Goal: Find specific fact: Find contact information

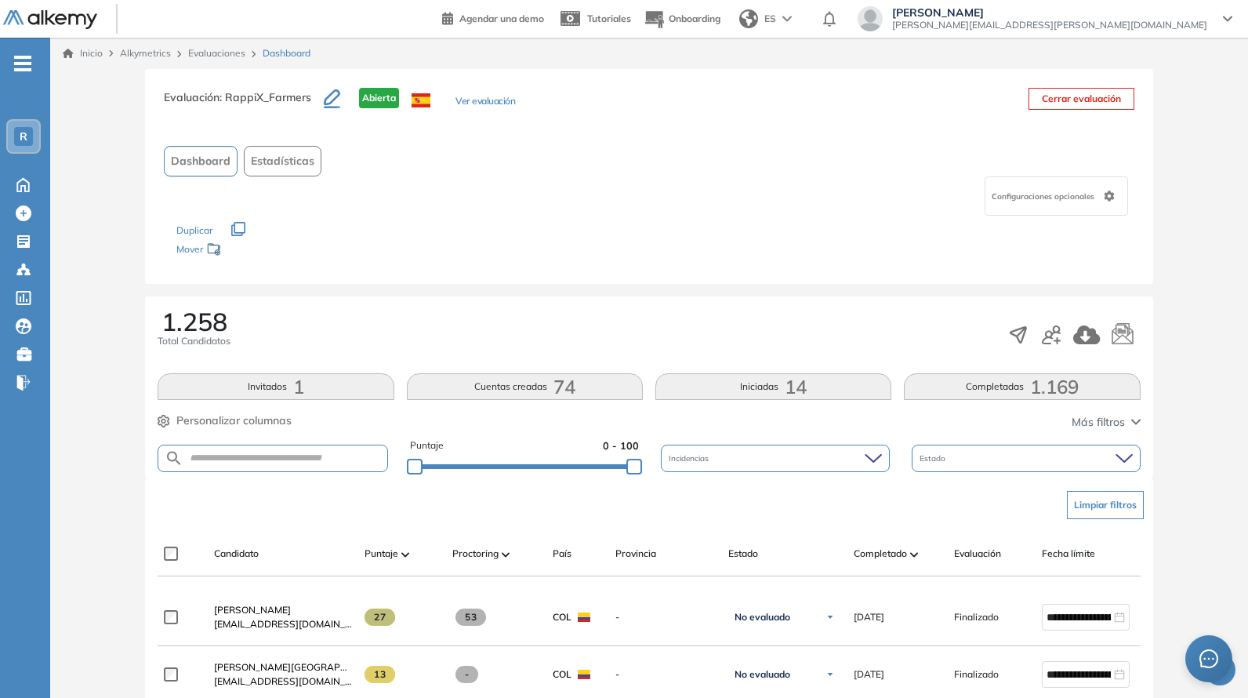
click at [404, 482] on div "Limpiar filtros" at bounding box center [652, 505] width 983 height 47
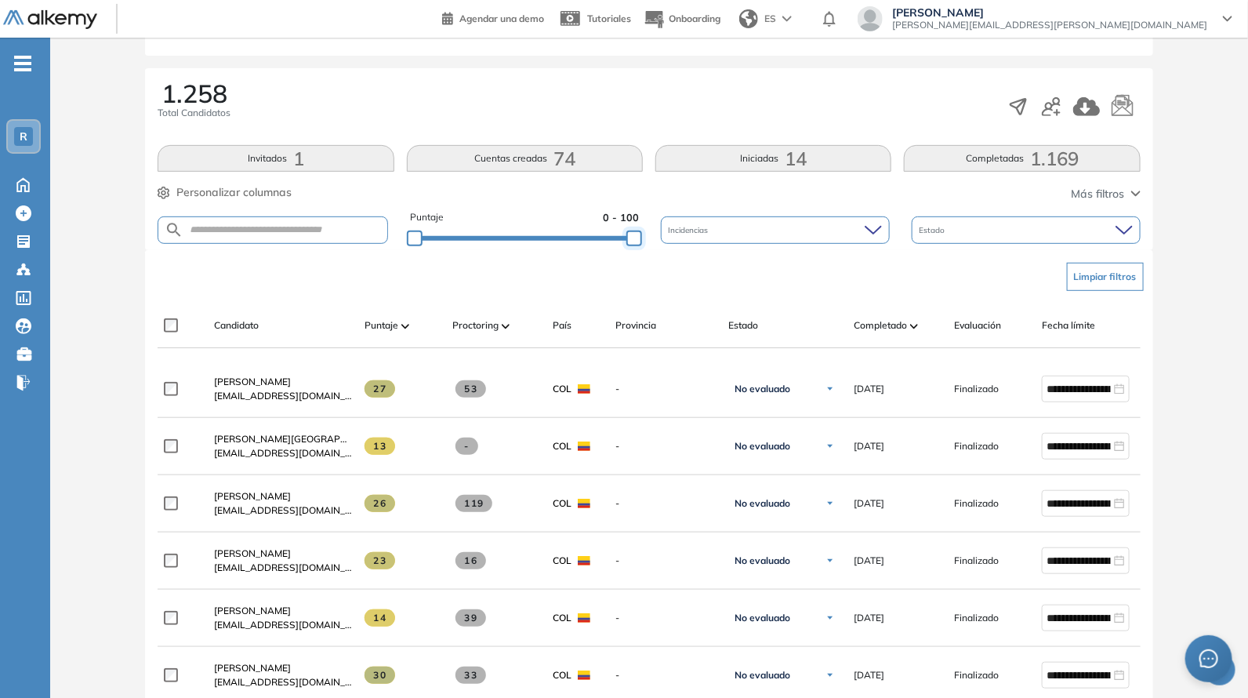
drag, startPoint x: 632, startPoint y: 239, endPoint x: 674, endPoint y: 259, distance: 46.7
click at [674, 259] on div "Evaluación : RappiX_Farmers Abierta Ver evaluación Cerrar evaluación Dashboard …" at bounding box center [649, 684] width 1186 height 1686
click at [661, 271] on div "Limpiar filtros" at bounding box center [652, 276] width 983 height 47
drag, startPoint x: 631, startPoint y: 242, endPoint x: 611, endPoint y: 236, distance: 21.3
click at [624, 236] on div at bounding box center [632, 239] width 16 height 16
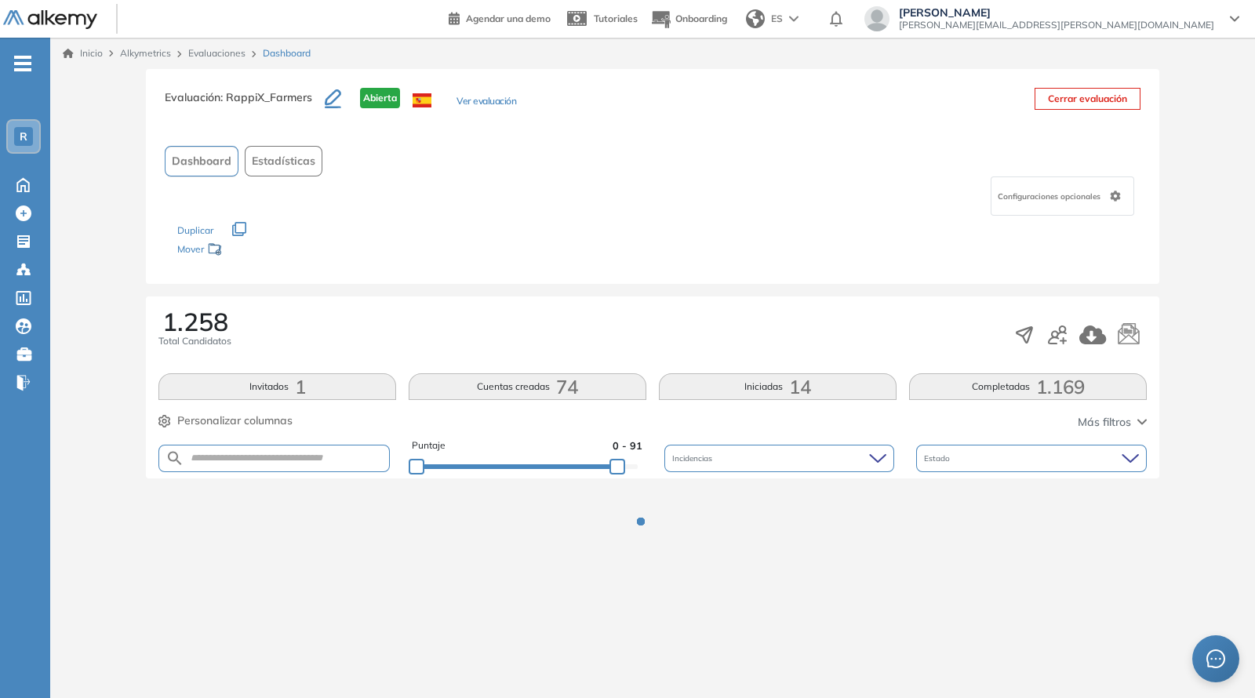
click at [616, 271] on div "Evaluación : RappiX_Farmers Abierta Ver evaluación Cerrar evaluación Dashboard …" at bounding box center [652, 176] width 1013 height 215
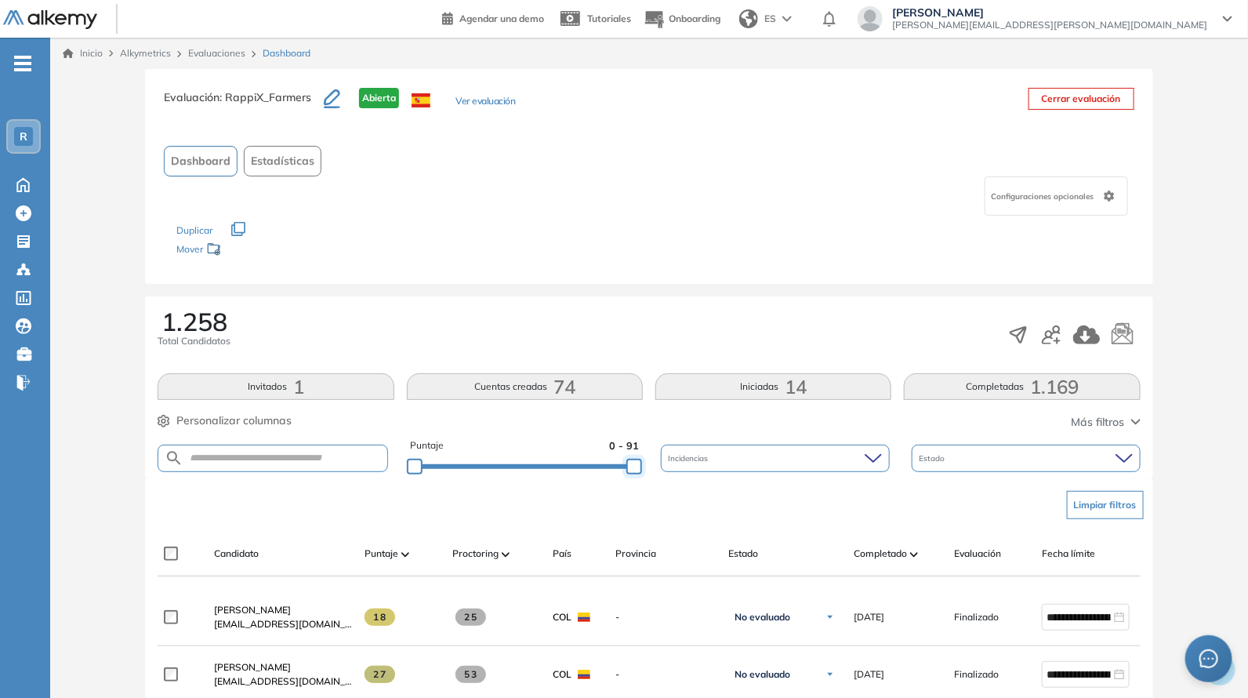
drag, startPoint x: 623, startPoint y: 462, endPoint x: 671, endPoint y: 471, distance: 48.6
click at [671, 471] on div "Puntaje 0 - 91 Incidencias Estado" at bounding box center [649, 458] width 983 height 40
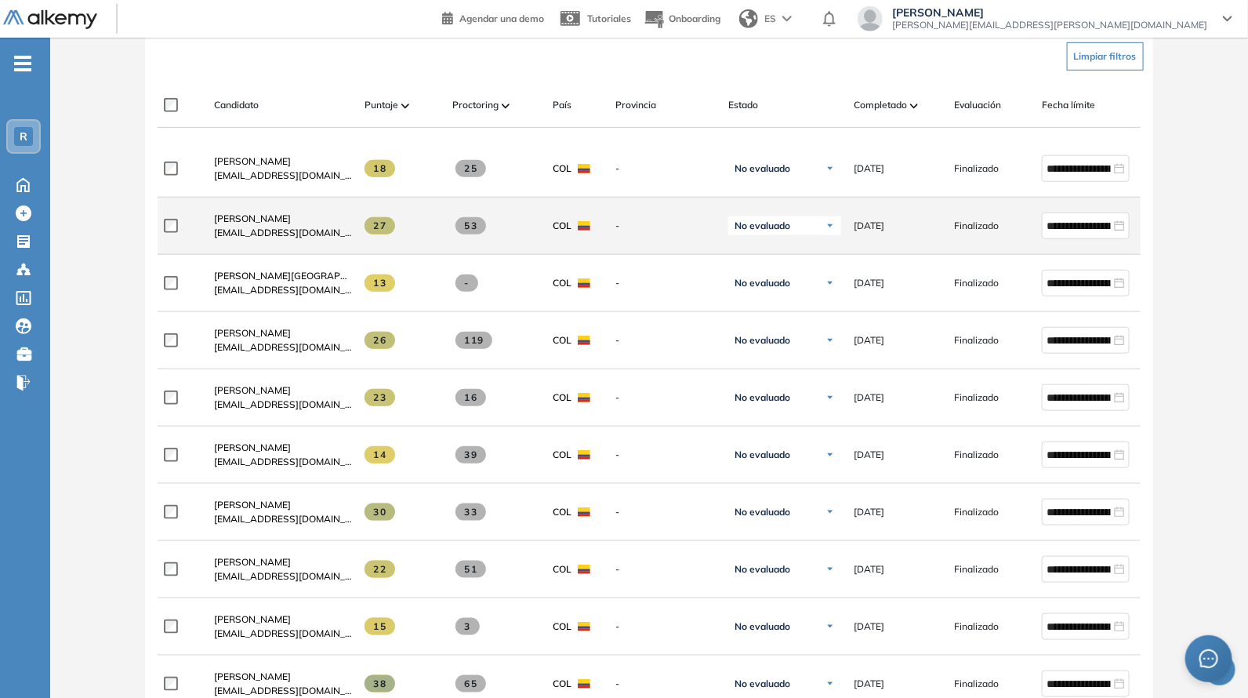
scroll to position [457, 0]
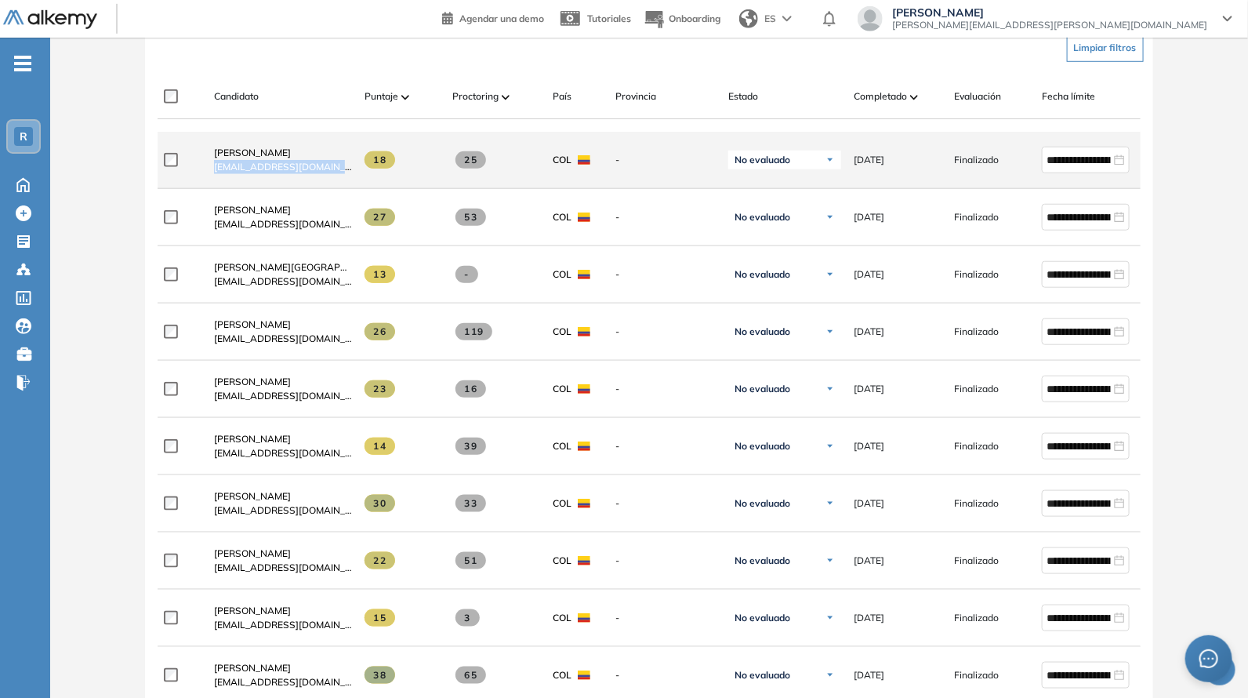
drag, startPoint x: 212, startPoint y: 179, endPoint x: 358, endPoint y: 183, distance: 146.7
click at [358, 183] on div "**********" at bounding box center [685, 160] width 1054 height 57
copy div "[EMAIL_ADDRESS][DOMAIN_NAME]"
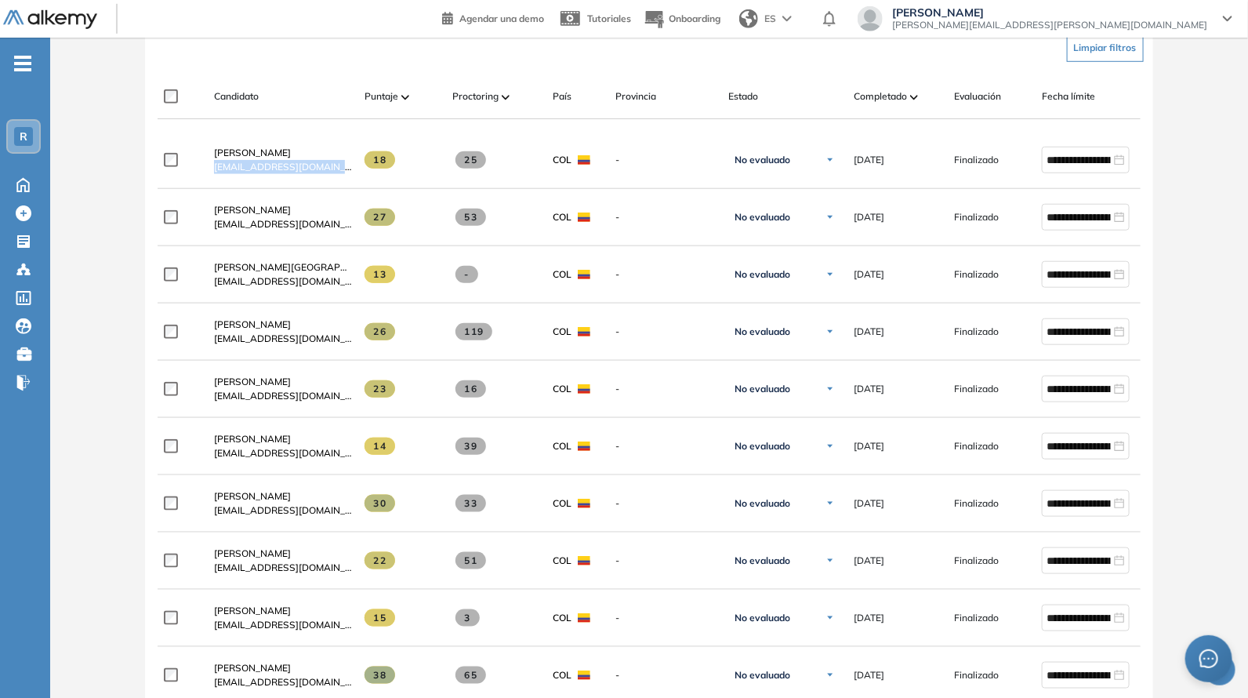
click at [281, 82] on div "Candidato Puntaje Proctoring País Provincia Estado Completado Evaluación Fecha …" at bounding box center [649, 96] width 983 height 45
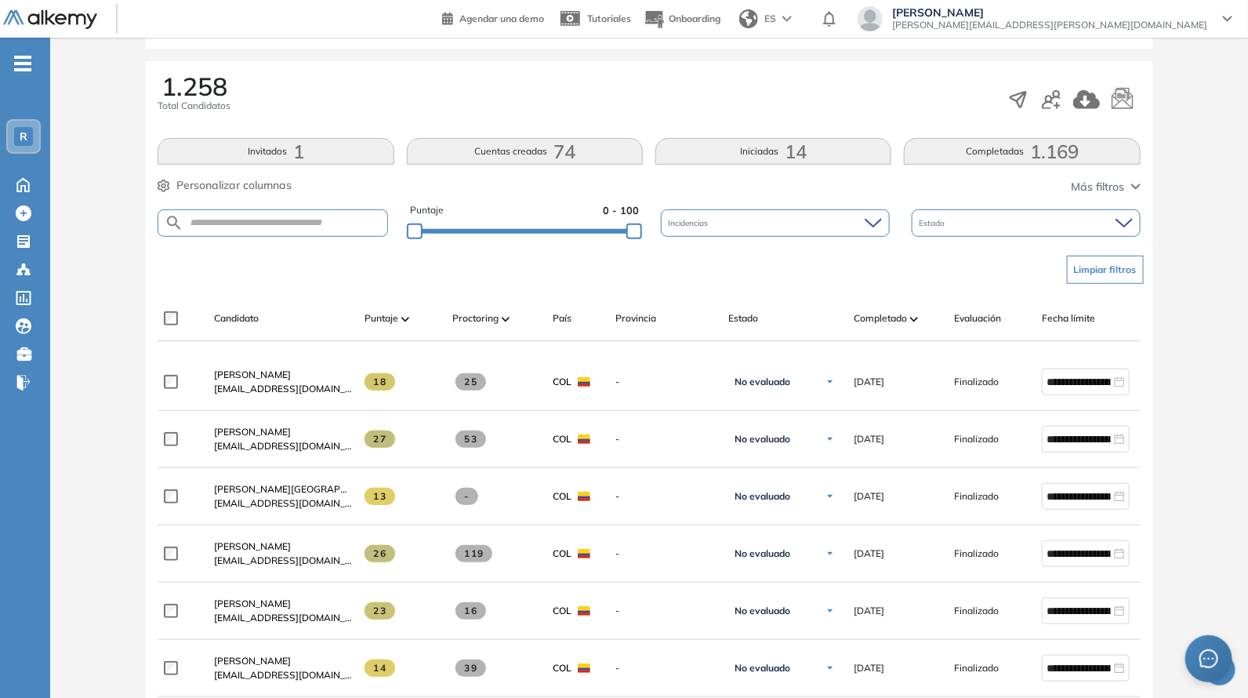
scroll to position [228, 0]
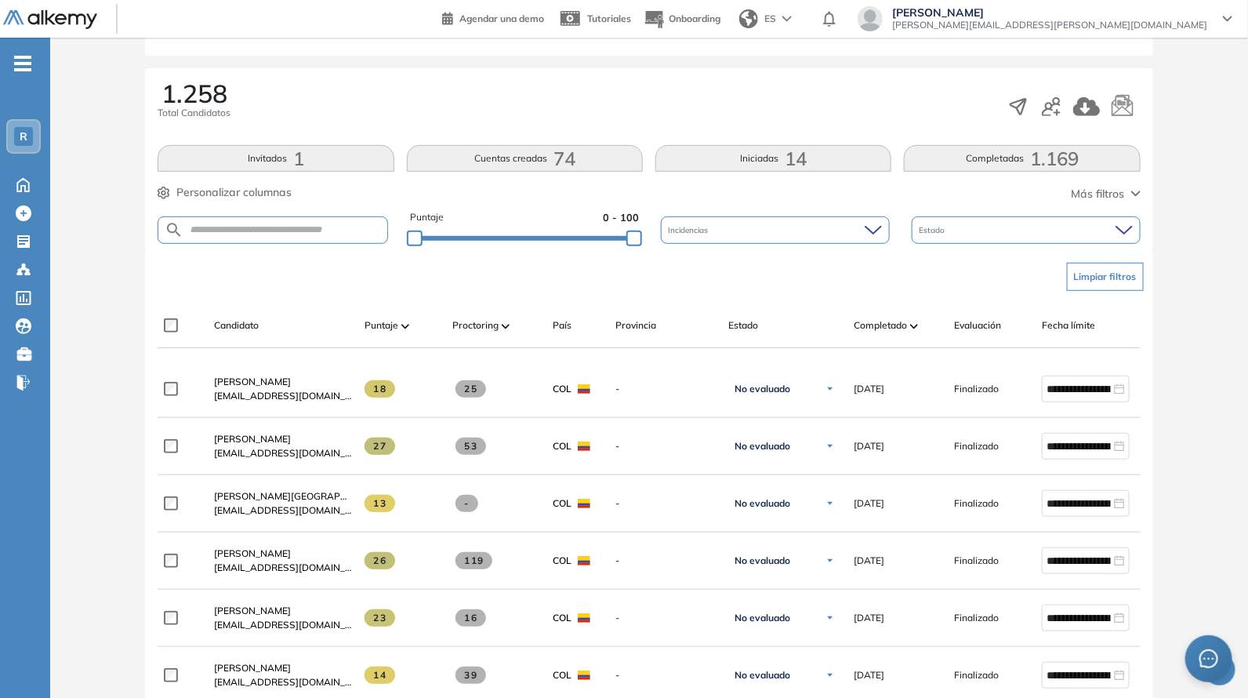
click at [588, 229] on div "Puntaje 0 - 100" at bounding box center [524, 230] width 229 height 40
click at [588, 241] on div "Evaluación : RappiX_Farmers Abierta Ver evaluación Cerrar evaluación Dashboard …" at bounding box center [649, 684] width 1186 height 1686
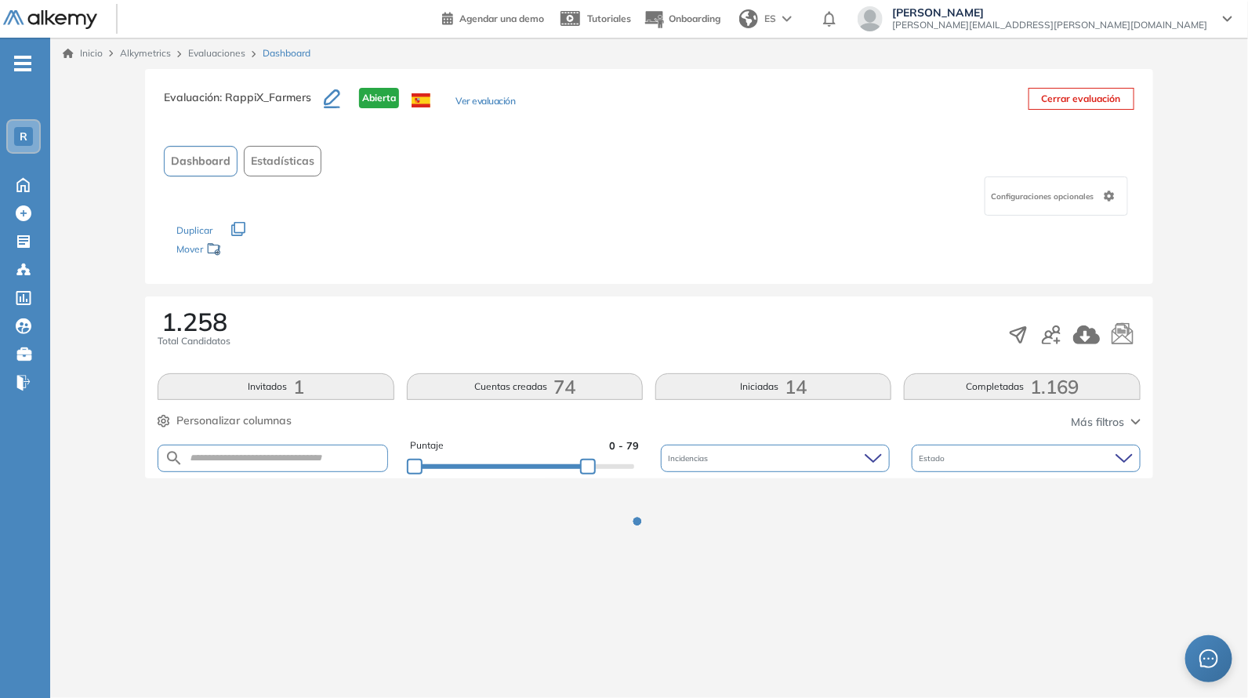
scroll to position [0, 0]
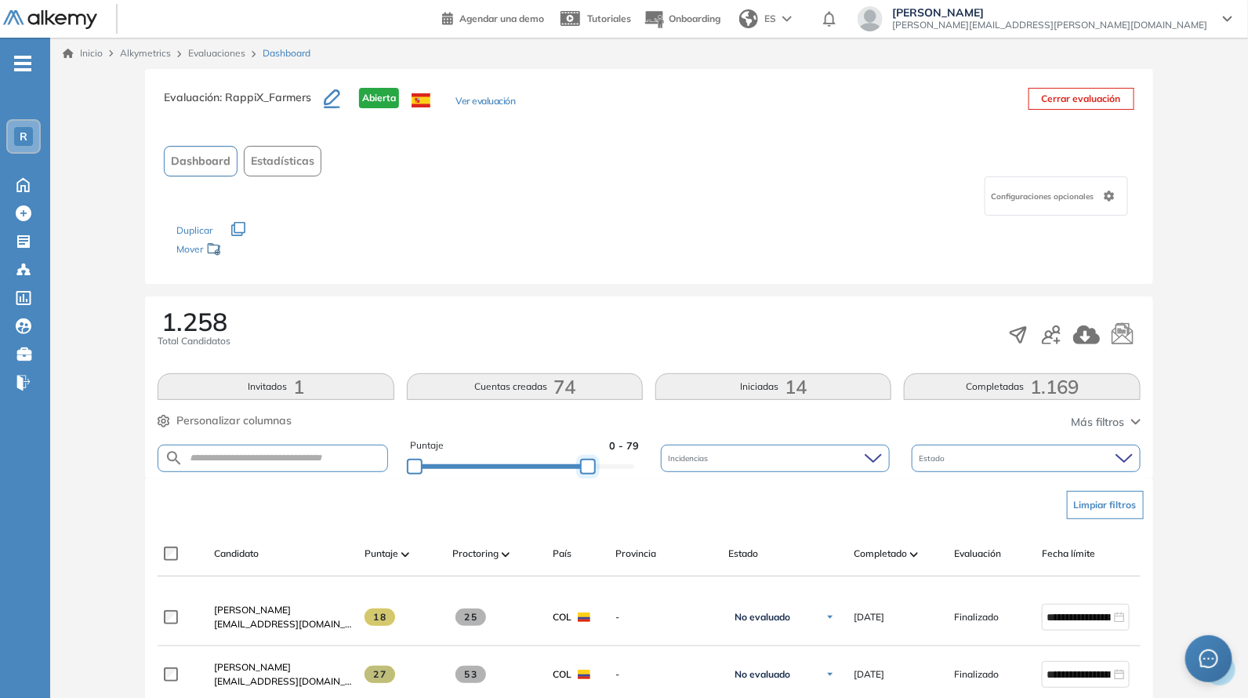
drag, startPoint x: 595, startPoint y: 467, endPoint x: 673, endPoint y: 474, distance: 78.0
click at [682, 476] on div "Puntaje 0 - 79 Incidencias Estado" at bounding box center [649, 458] width 983 height 40
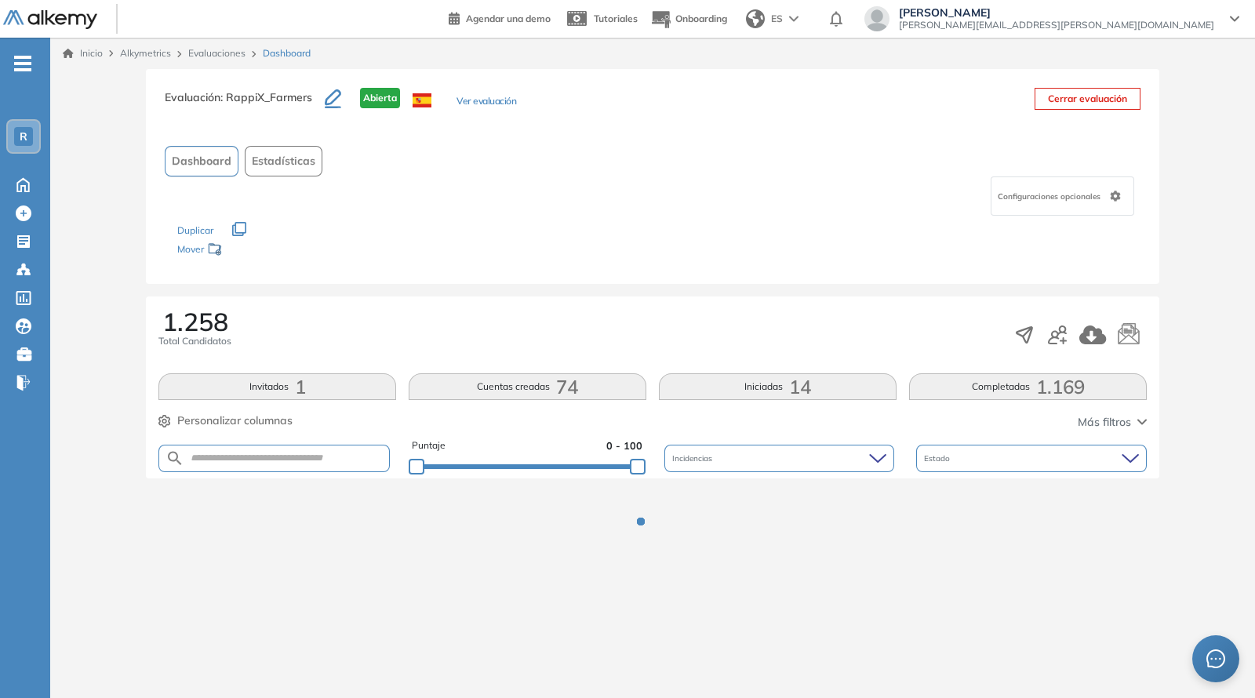
click at [600, 269] on div "Evaluación : RappiX_Farmers Abierta Ver evaluación Cerrar evaluación Dashboard …" at bounding box center [652, 176] width 1013 height 215
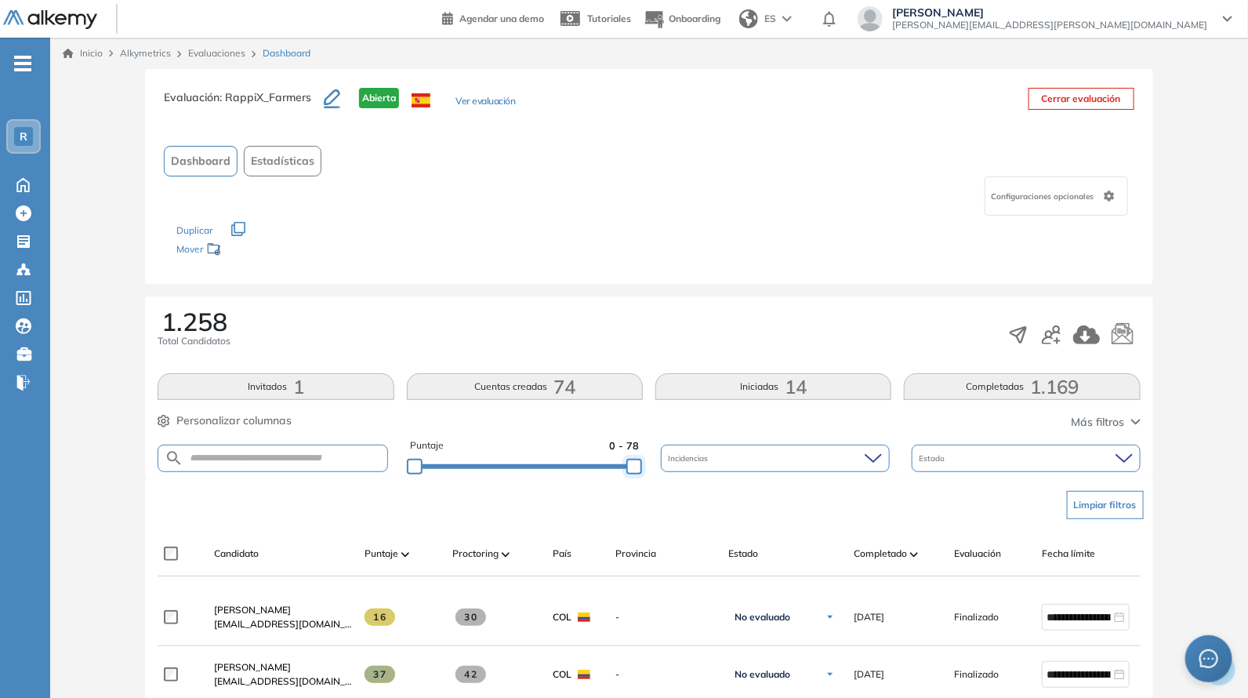
click at [741, 452] on div "Puntaje 0 - 78 Incidencias Estado" at bounding box center [649, 458] width 983 height 40
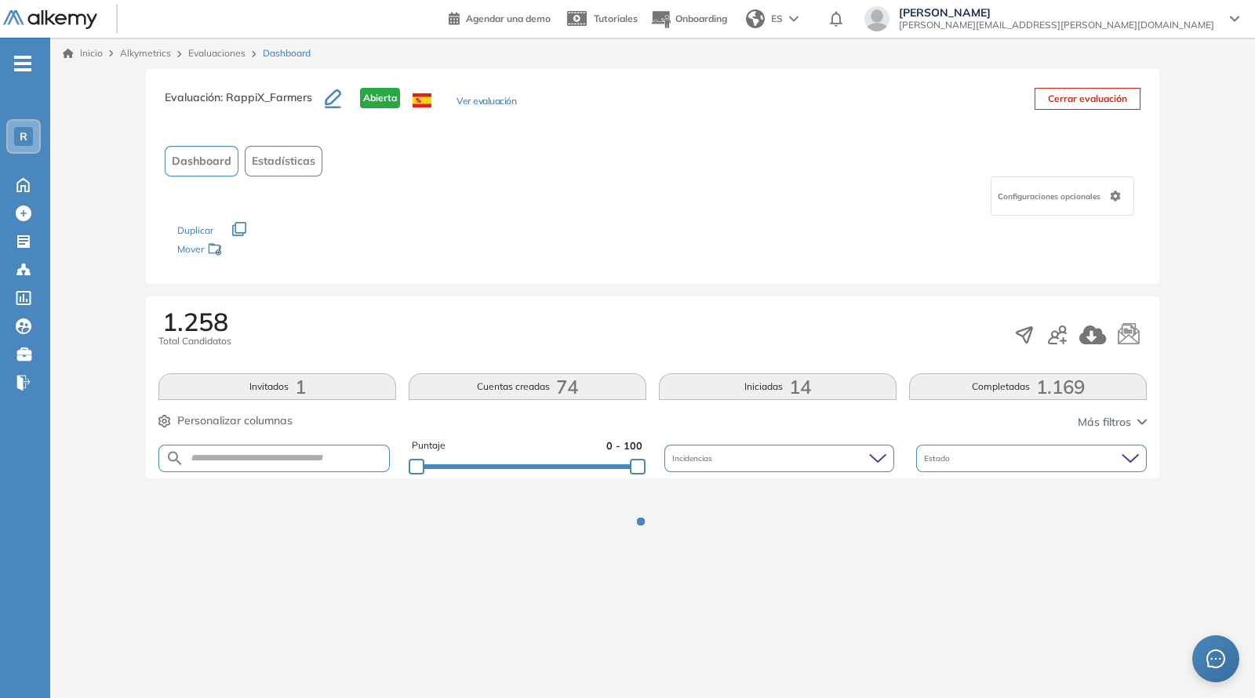
click at [671, 320] on div "1.258 Total Candidatos" at bounding box center [652, 335] width 988 height 52
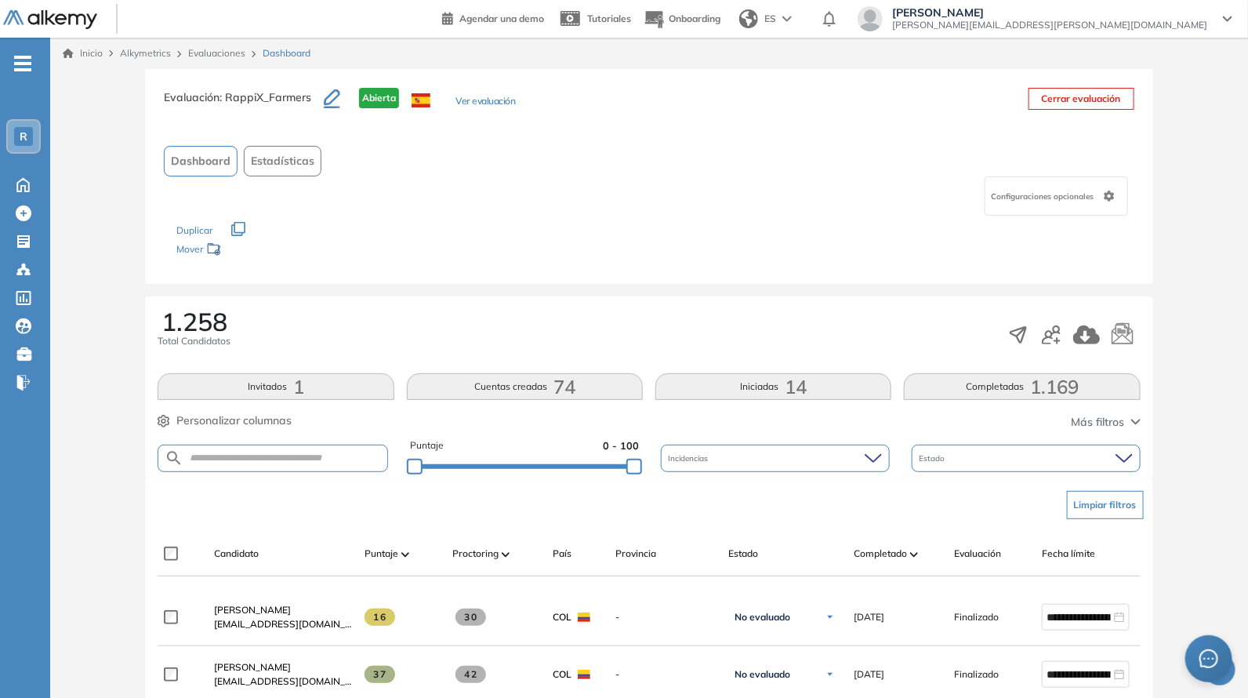
scroll to position [228, 0]
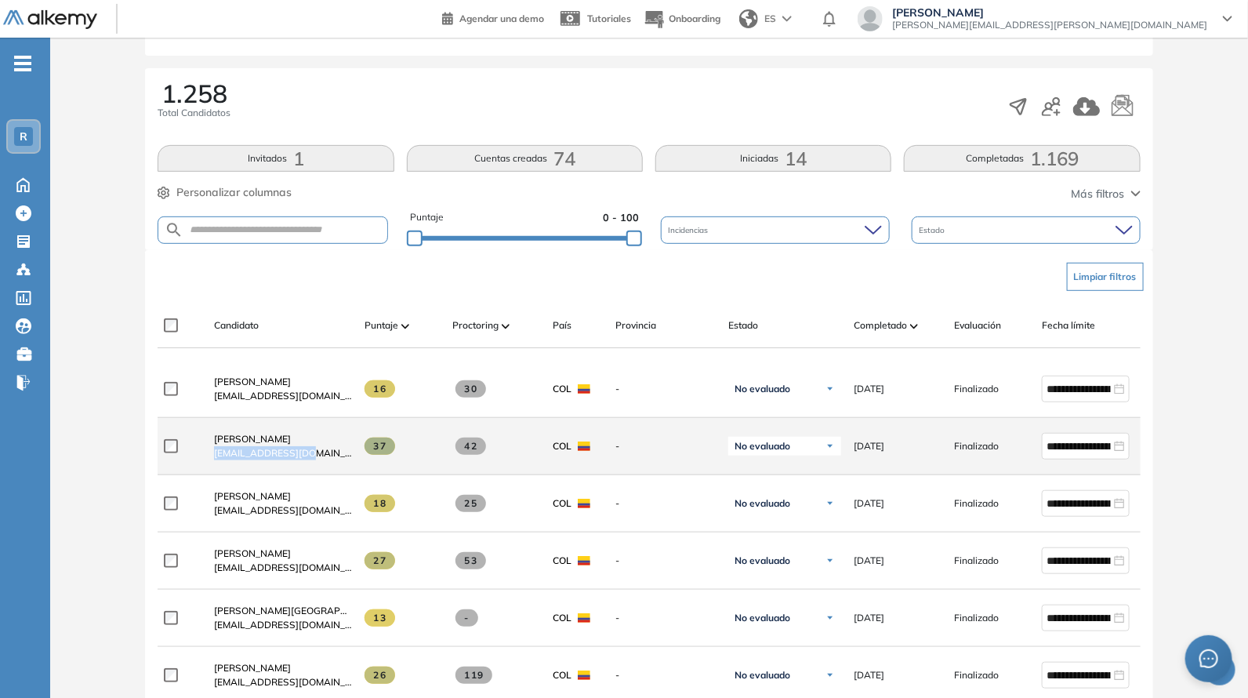
drag, startPoint x: 204, startPoint y: 462, endPoint x: 325, endPoint y: 463, distance: 121.6
click at [331, 465] on div "[PERSON_NAME] [PERSON_NAME][EMAIL_ADDRESS][DOMAIN_NAME]" at bounding box center [277, 446] width 151 height 53
copy span "[EMAIL_ADDRESS][DOMAIN_NAME]"
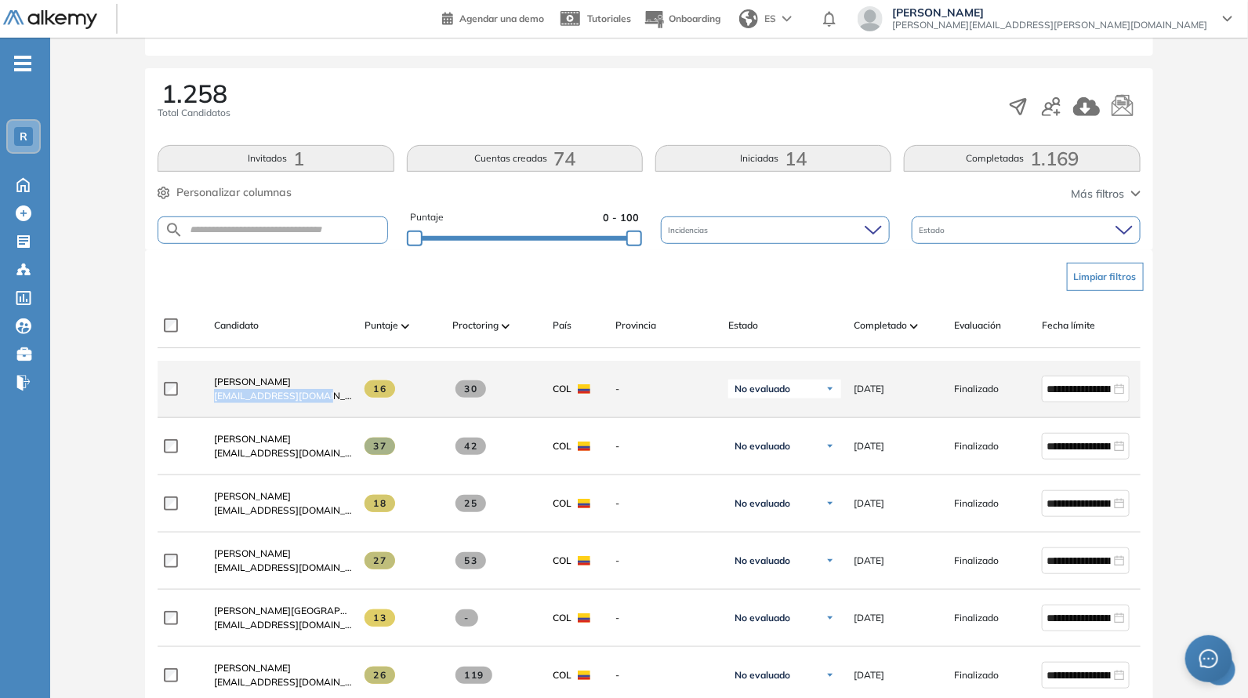
drag, startPoint x: 236, startPoint y: 409, endPoint x: 348, endPoint y: 409, distance: 112.1
click at [348, 409] on div "[PERSON_NAME] [EMAIL_ADDRESS][DOMAIN_NAME]" at bounding box center [277, 388] width 151 height 53
copy span "[EMAIL_ADDRESS][DOMAIN_NAME]"
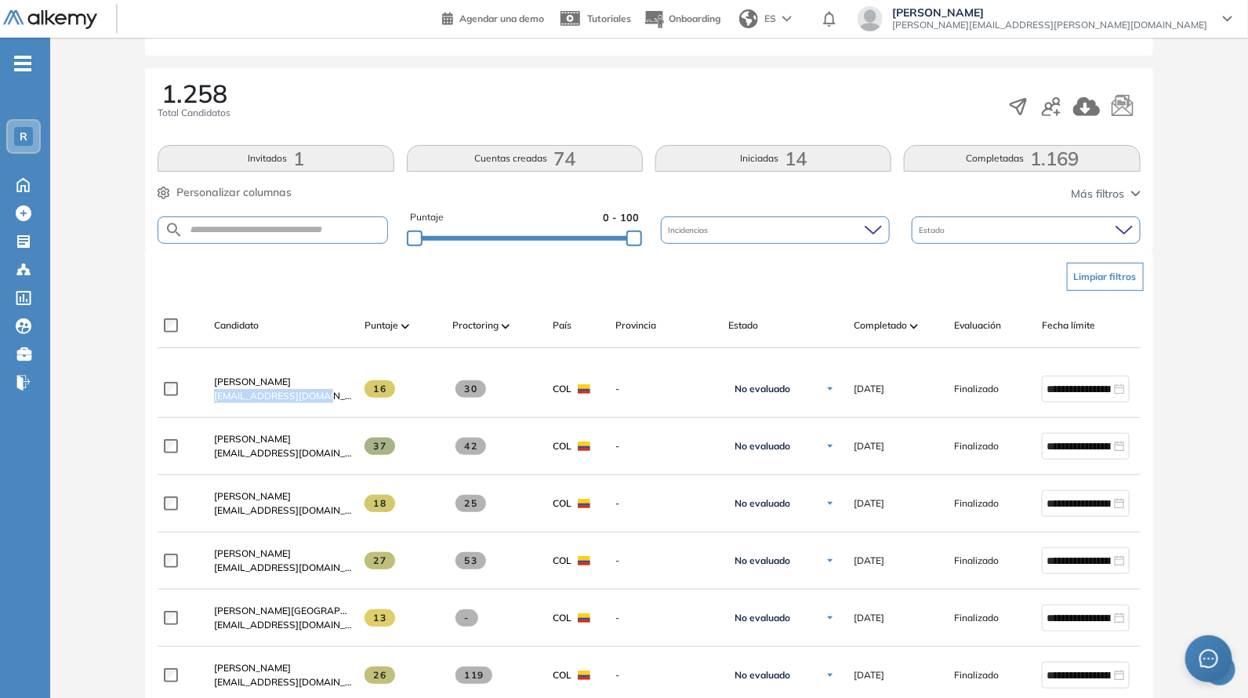
scroll to position [0, 0]
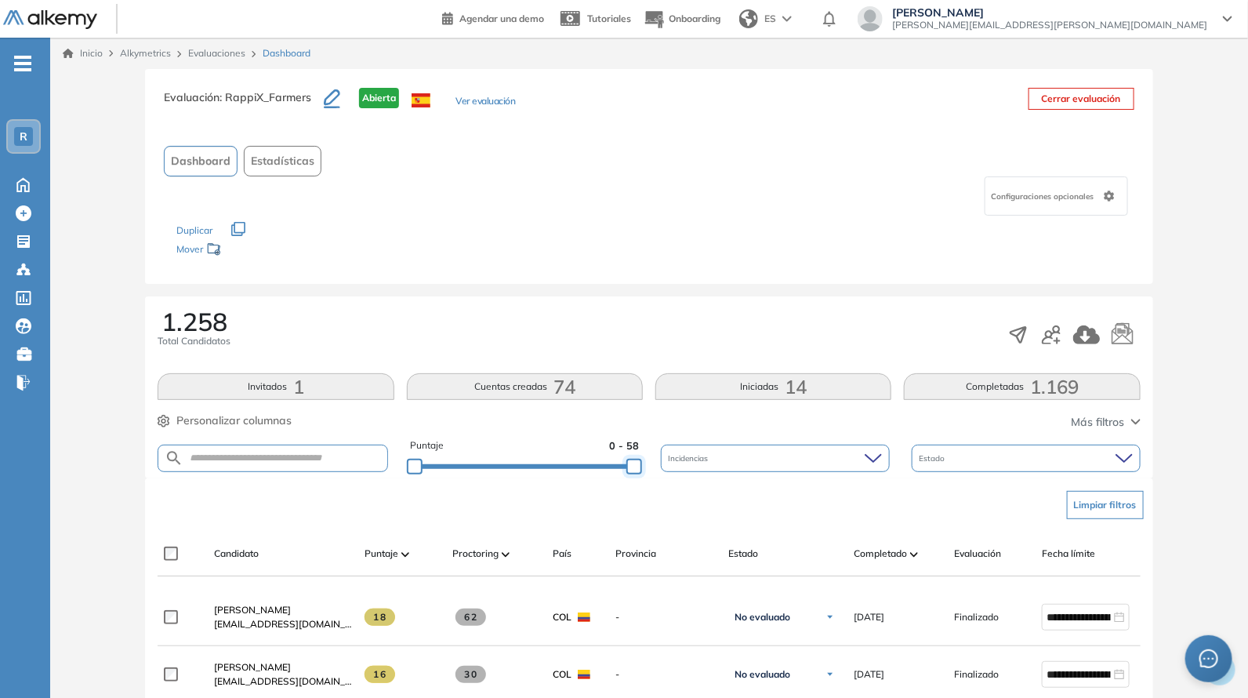
drag, startPoint x: 542, startPoint y: 466, endPoint x: 605, endPoint y: 307, distance: 171.4
click at [686, 452] on div "Puntaje 0 - 58 Incidencias Estado" at bounding box center [649, 458] width 983 height 40
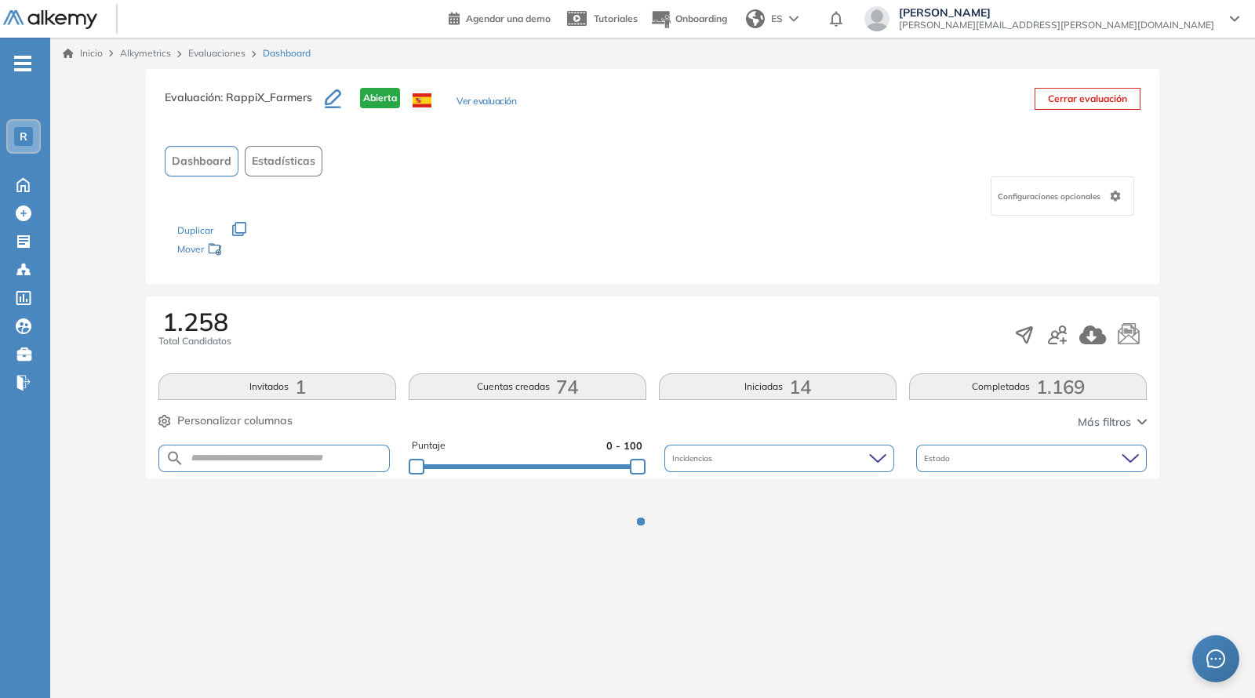
click at [573, 252] on div "Los siguientes tests ya no están disponibles o tienen una nueva versión Revisa …" at bounding box center [652, 240] width 950 height 49
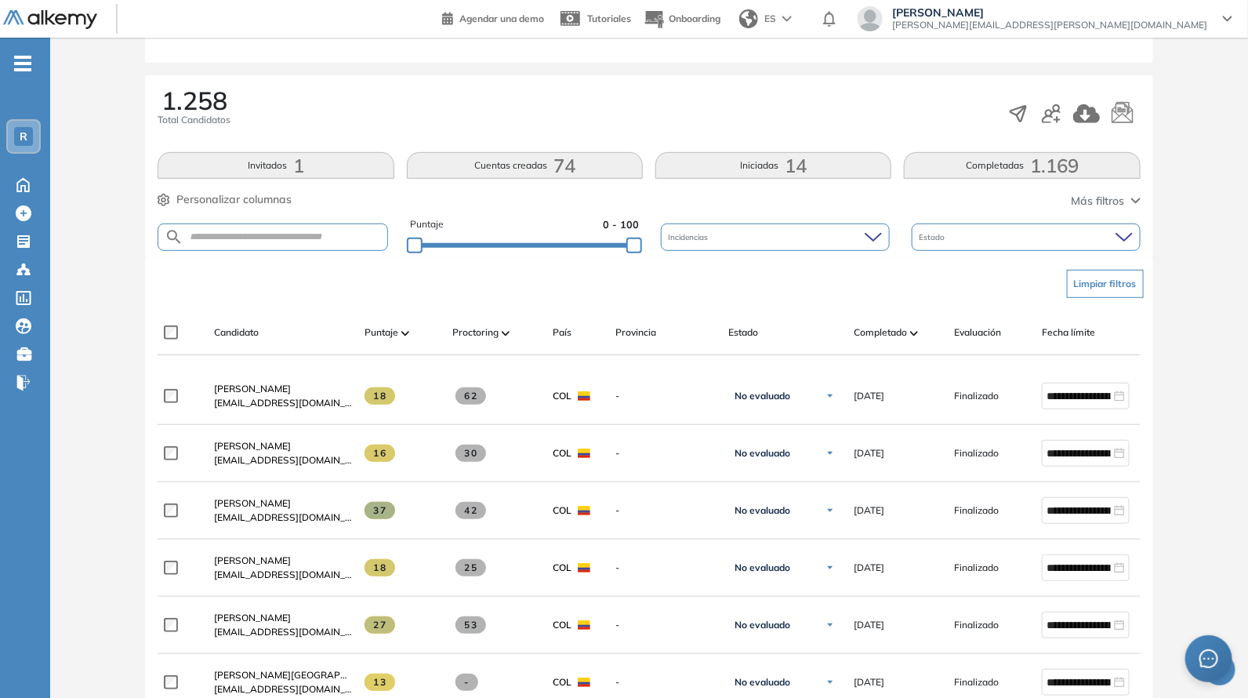
scroll to position [228, 0]
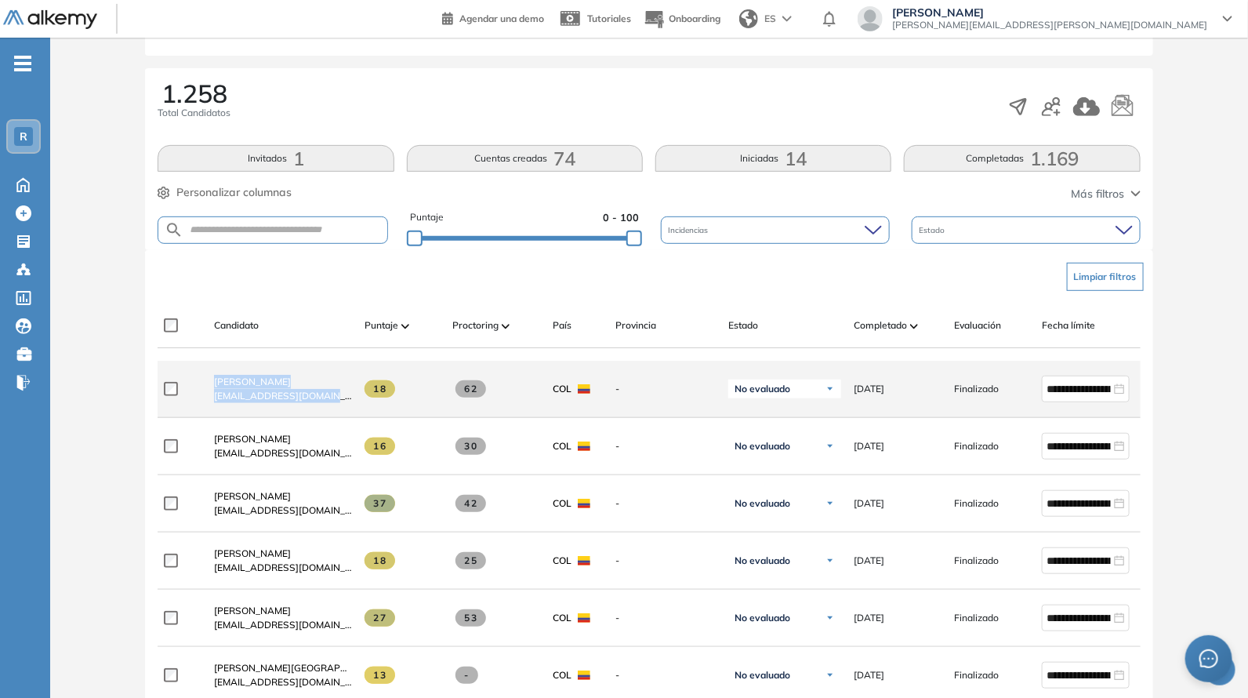
drag, startPoint x: 196, startPoint y: 412, endPoint x: 335, endPoint y: 405, distance: 139.0
click at [335, 405] on div "**********" at bounding box center [685, 389] width 1054 height 57
click at [336, 413] on div "[PERSON_NAME] [EMAIL_ADDRESS][DOMAIN_NAME]" at bounding box center [277, 388] width 151 height 53
drag, startPoint x: 206, startPoint y: 404, endPoint x: 345, endPoint y: 405, distance: 138.8
click at [356, 408] on div "**********" at bounding box center [685, 389] width 1054 height 57
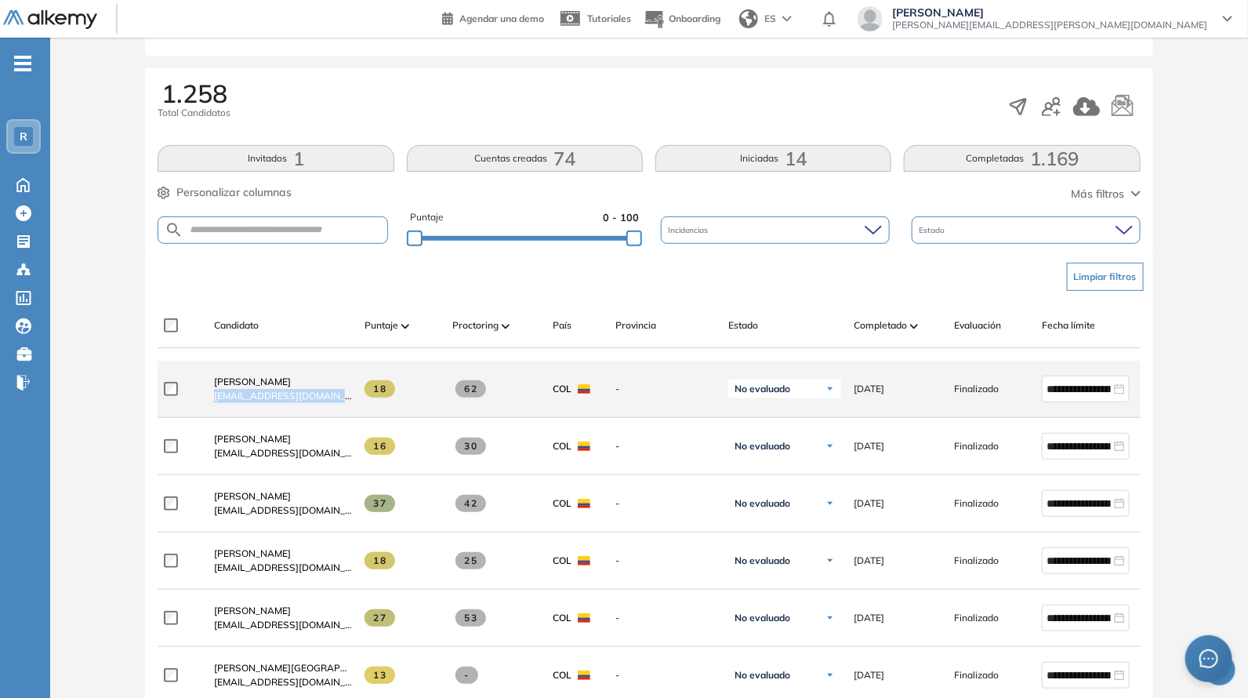
copy div "[EMAIL_ADDRESS][DOMAIN_NAME]"
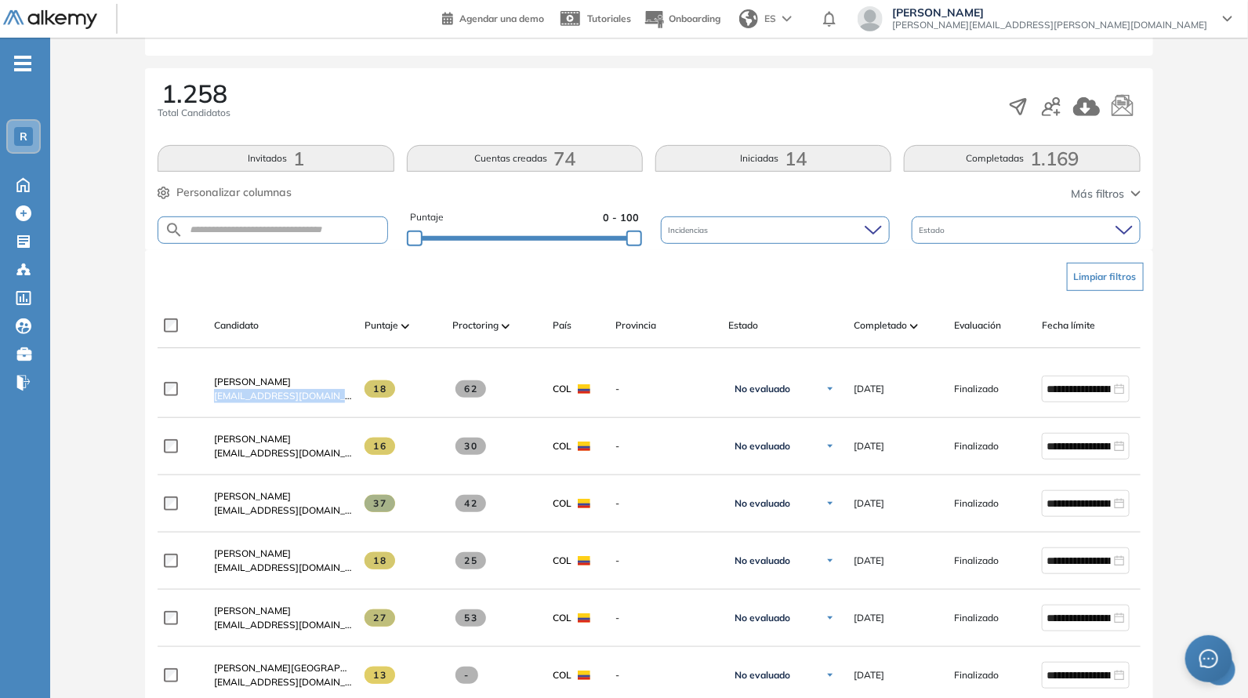
click at [576, 237] on div "Evaluación : RappiX_Farmers Abierta Ver evaluación Cerrar evaluación Dashboard …" at bounding box center [649, 684] width 1186 height 1686
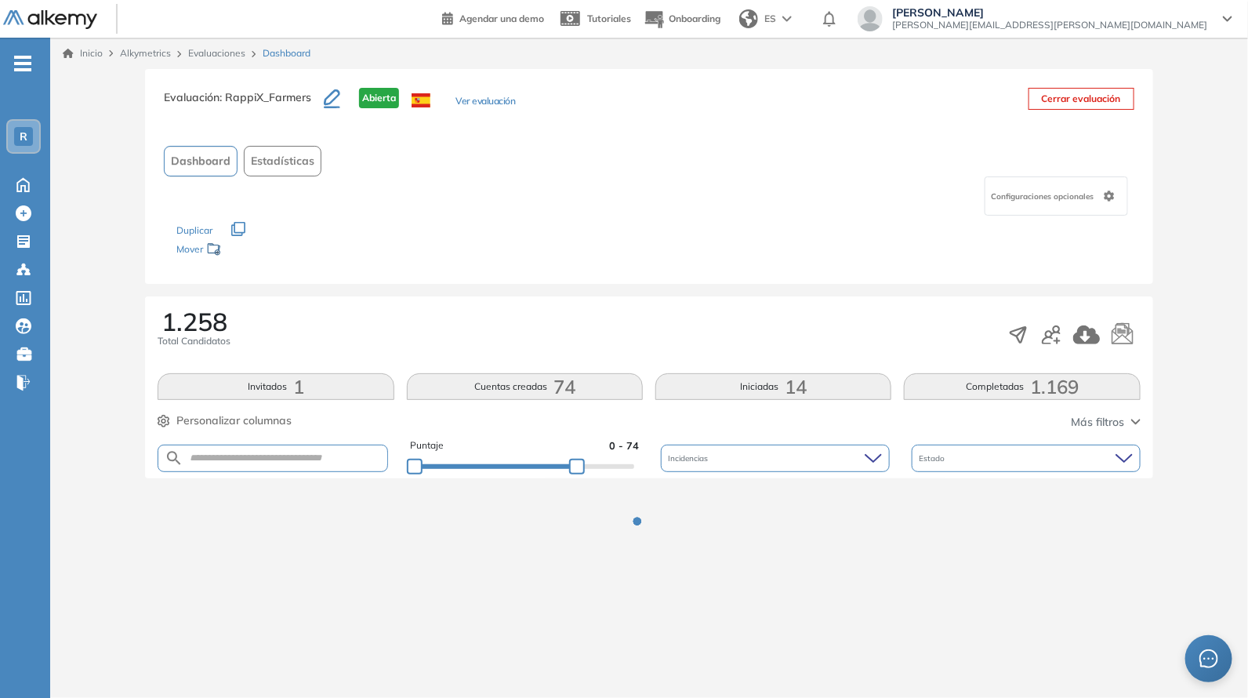
scroll to position [0, 0]
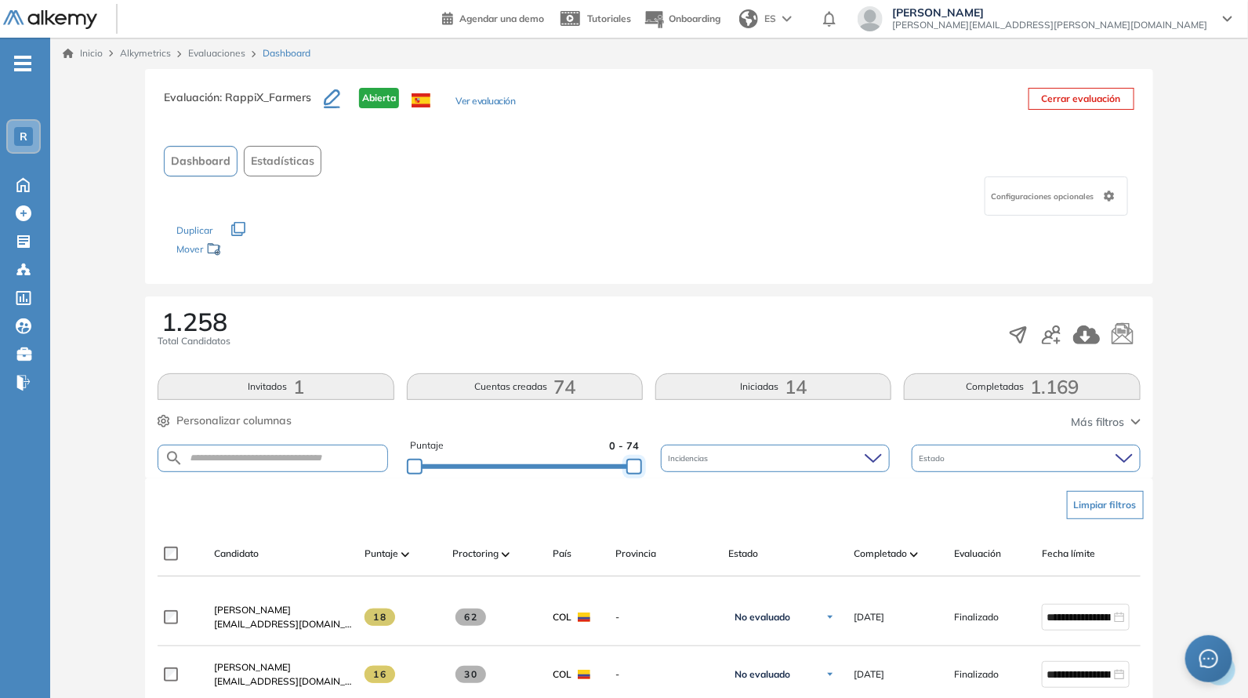
drag, startPoint x: 579, startPoint y: 465, endPoint x: 635, endPoint y: 275, distance: 198.0
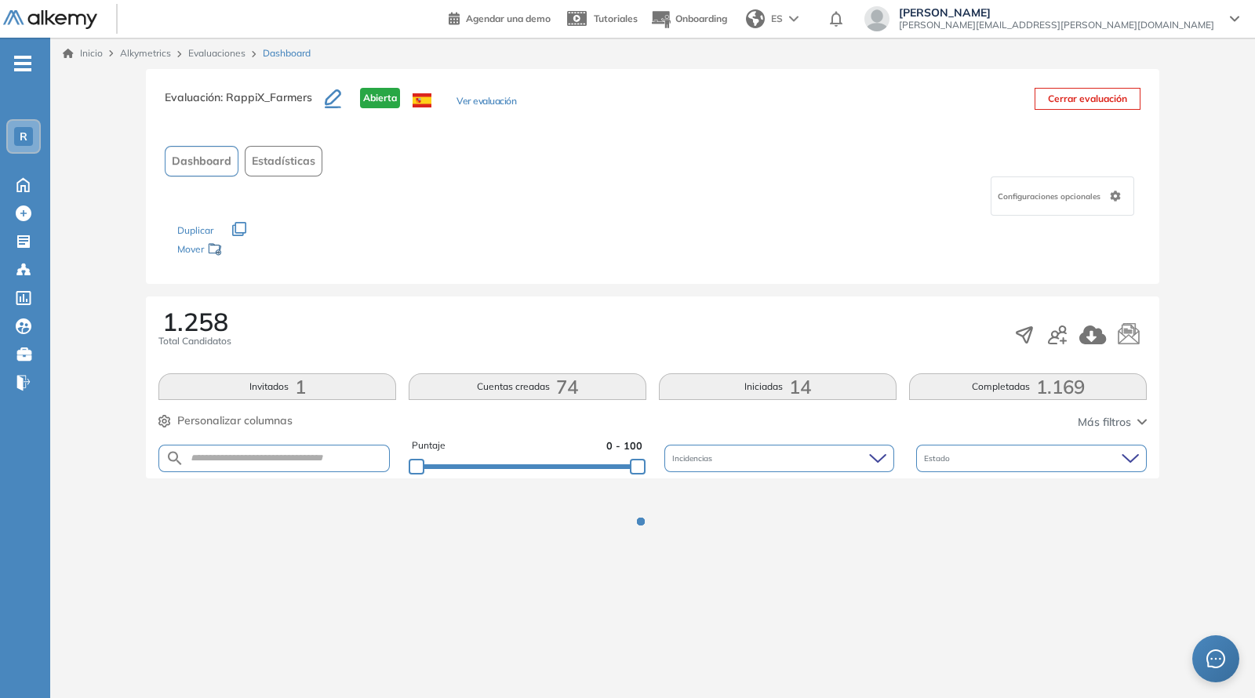
click at [612, 173] on div "Dashboard Estadísticas" at bounding box center [653, 161] width 976 height 31
